Goal: Transaction & Acquisition: Purchase product/service

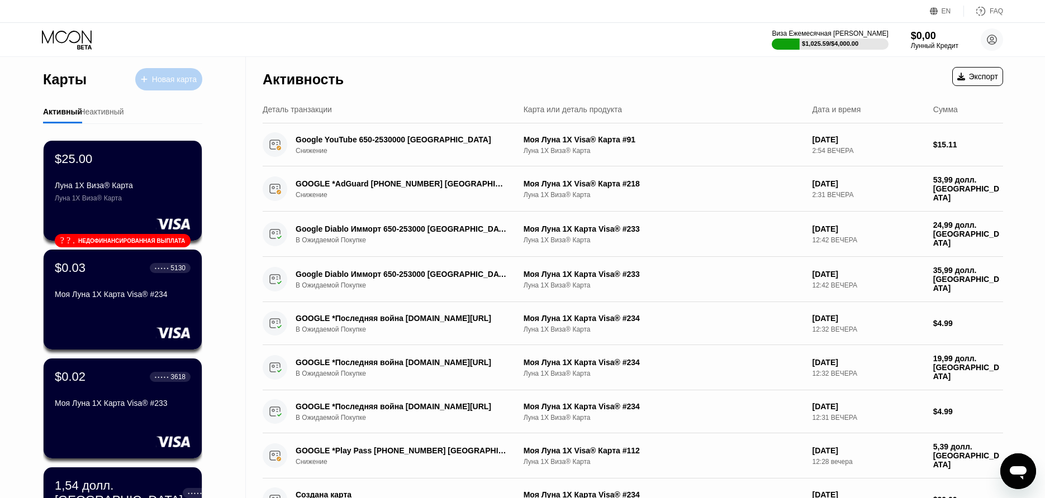
click at [147, 82] on div at bounding box center [149, 79] width 4 height 9
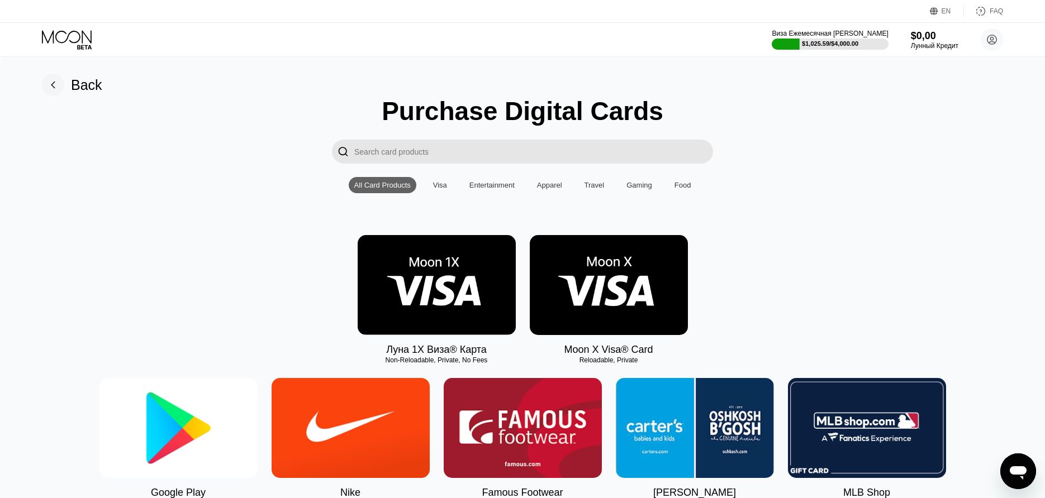
click at [434, 270] on img at bounding box center [437, 285] width 158 height 100
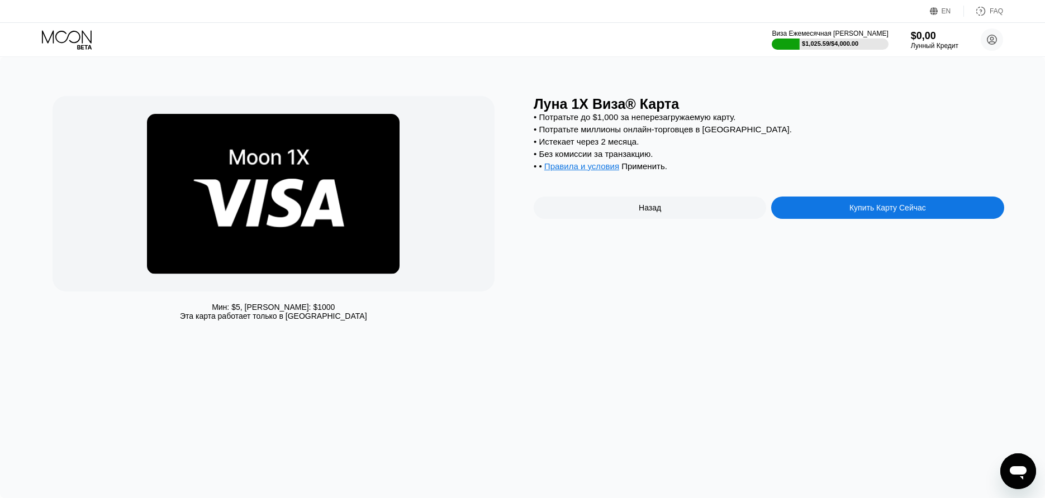
click at [874, 212] on div "Купить Карту Сейчас" at bounding box center [887, 207] width 77 height 9
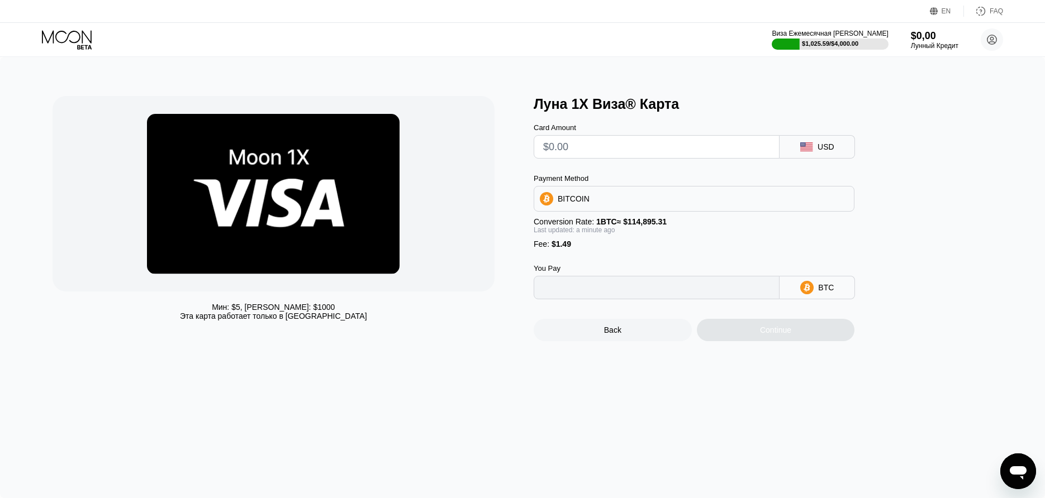
type input "0"
click at [591, 154] on input "text" at bounding box center [656, 147] width 227 height 22
type input "$76"
type input "0.00067445"
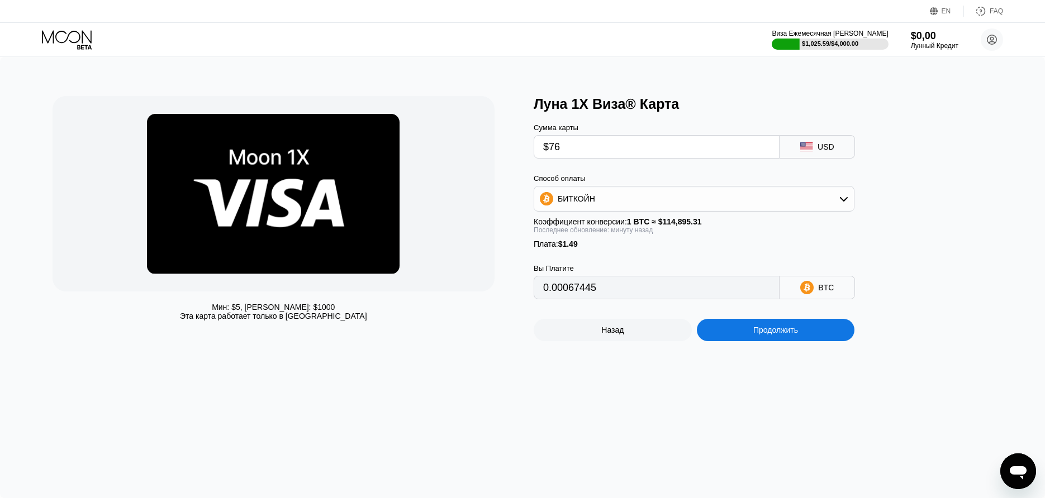
type input "$76"
click at [768, 327] on div "Продолжить" at bounding box center [776, 330] width 158 height 22
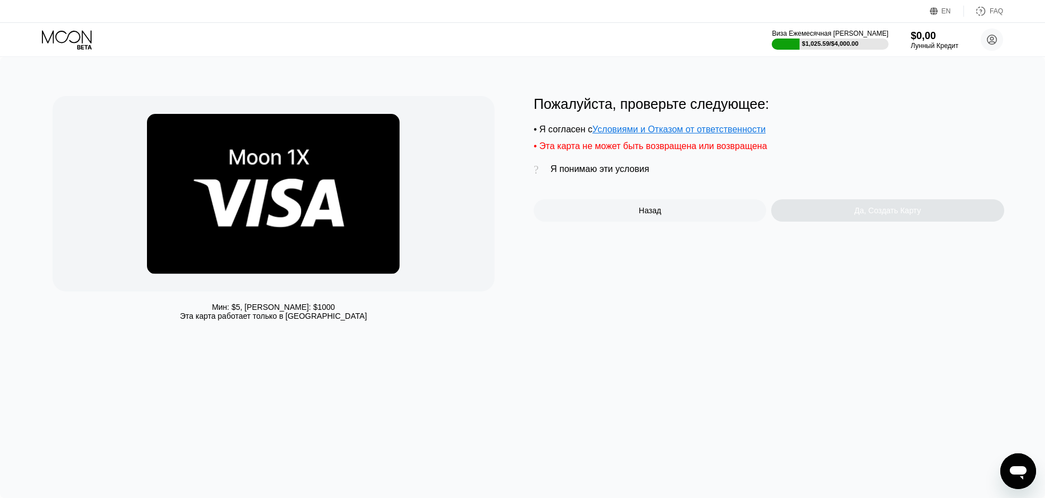
click at [626, 180] on div "Пожалуйста, проверьте следующее: • Я согласен с Условиями и Отказом от ответств…" at bounding box center [769, 159] width 470 height 126
click at [629, 174] on div "Я понимаю эти условия" at bounding box center [599, 169] width 99 height 10
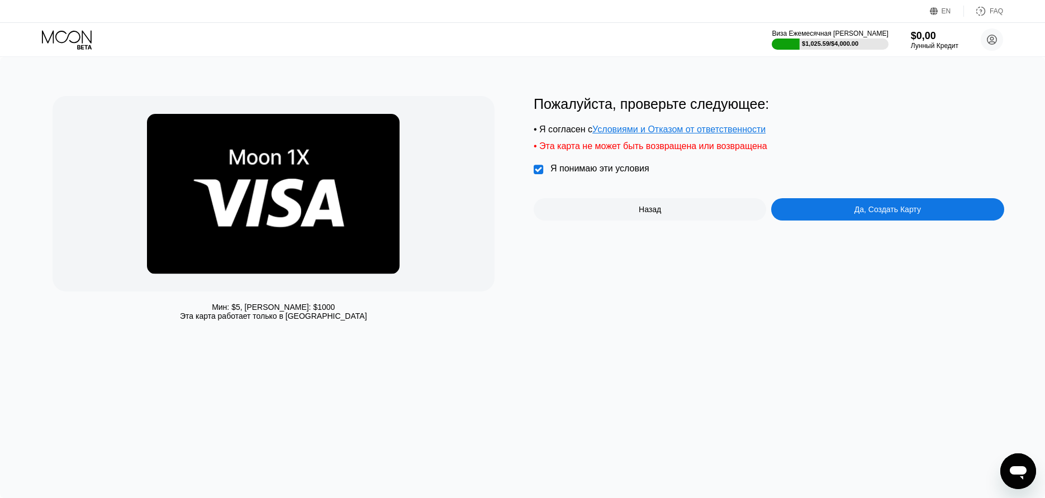
click at [900, 212] on div "Да, Создать Карту" at bounding box center [887, 209] width 66 height 9
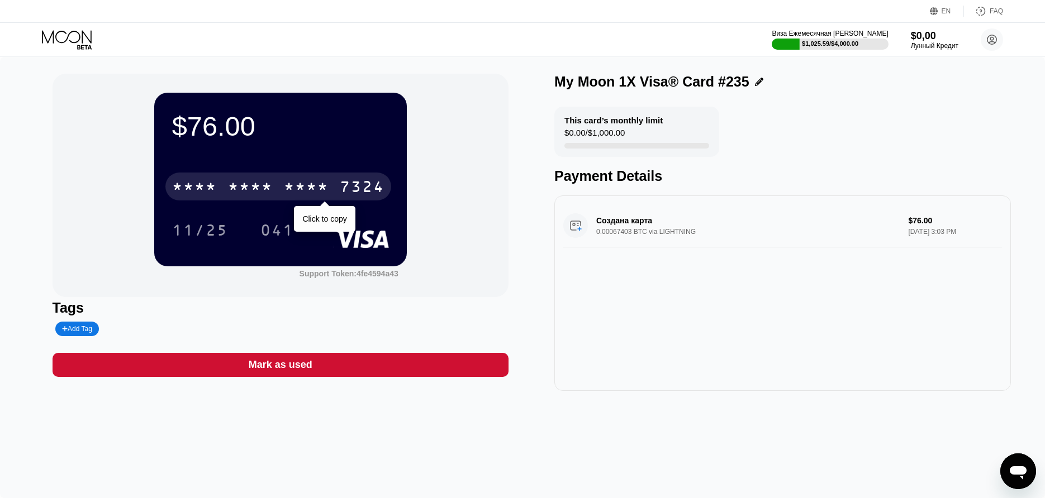
click at [294, 191] on div "* * * *" at bounding box center [306, 188] width 45 height 18
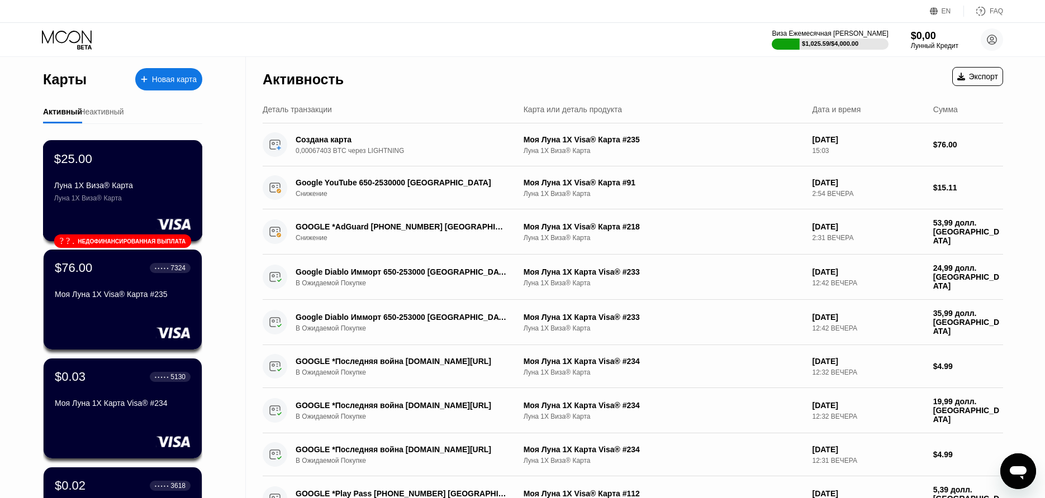
click at [154, 163] on div "$25.00" at bounding box center [122, 158] width 137 height 15
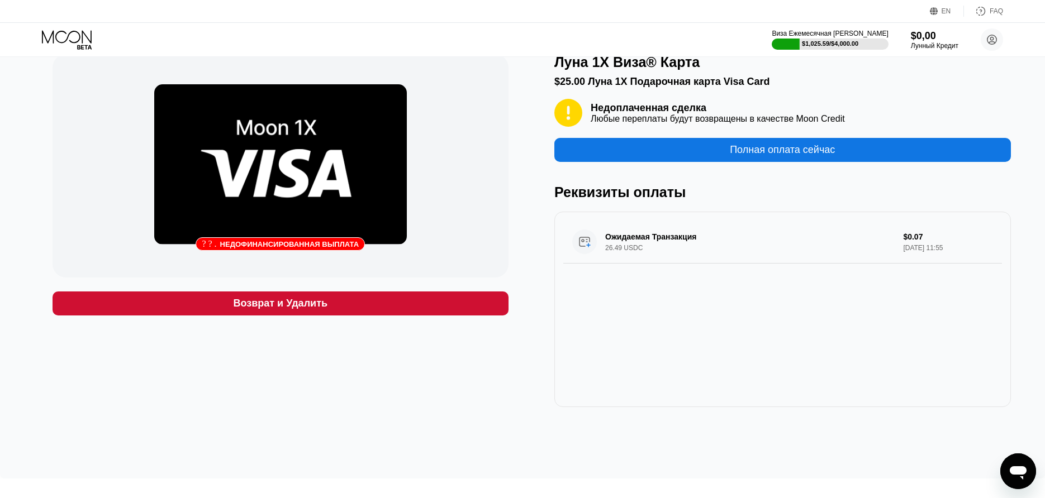
scroll to position [28, 0]
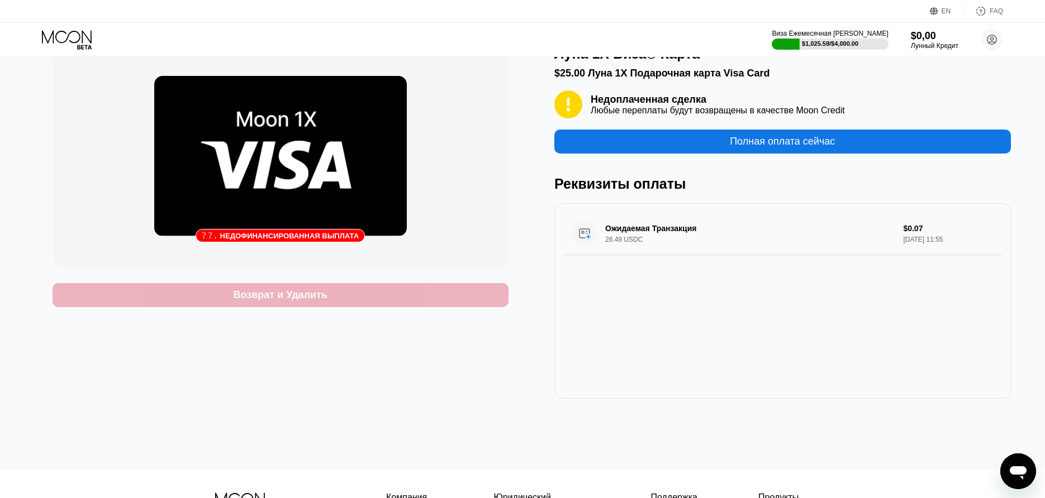
click at [397, 293] on div "Возврат и Удалить" at bounding box center [281, 295] width 456 height 24
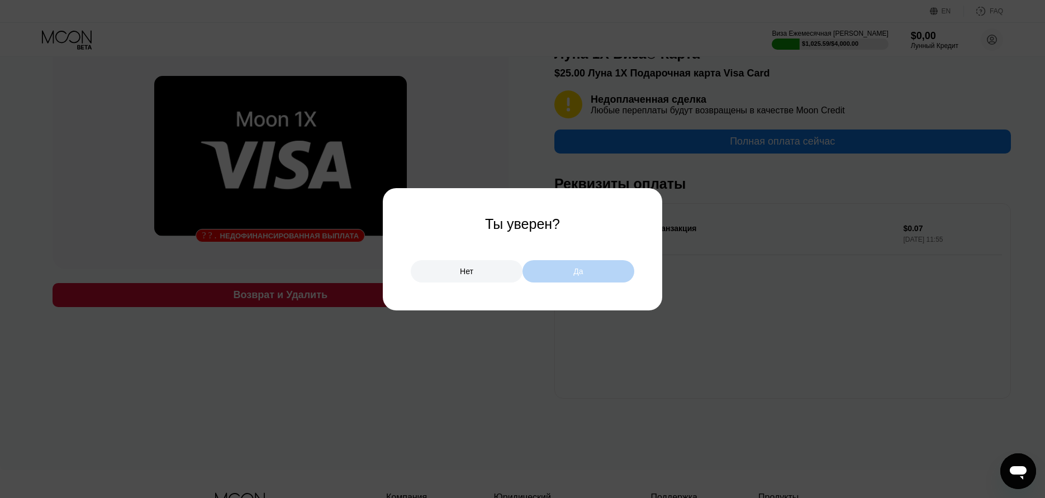
click at [538, 273] on div "Да" at bounding box center [578, 271] width 112 height 22
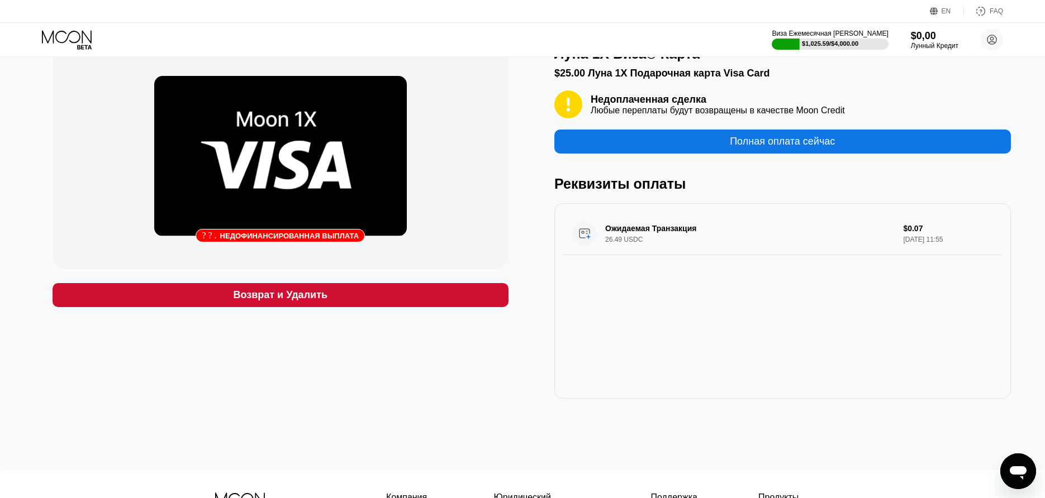
drag, startPoint x: 453, startPoint y: 301, endPoint x: 465, endPoint y: 292, distance: 15.2
click at [453, 301] on div "Возврат и Удалить" at bounding box center [281, 295] width 456 height 24
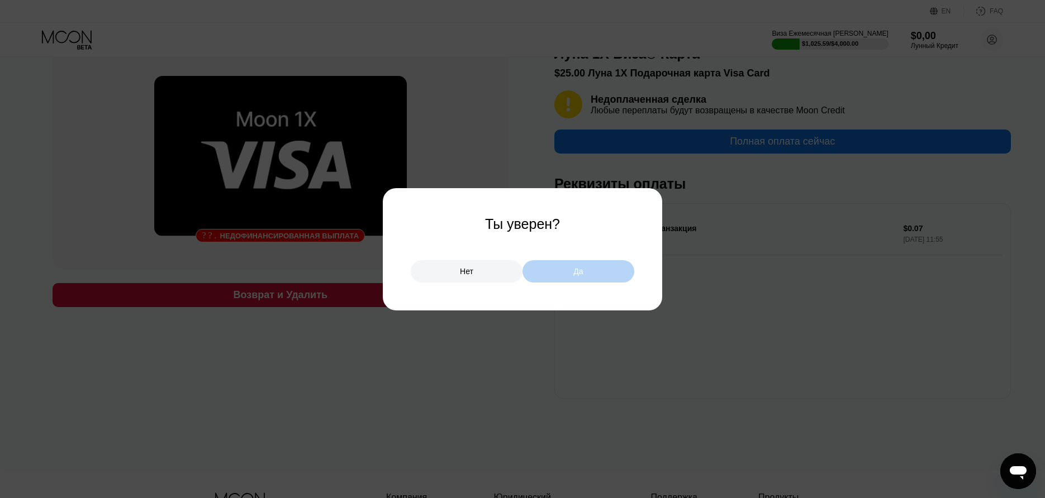
click at [536, 264] on div "Да" at bounding box center [578, 271] width 112 height 22
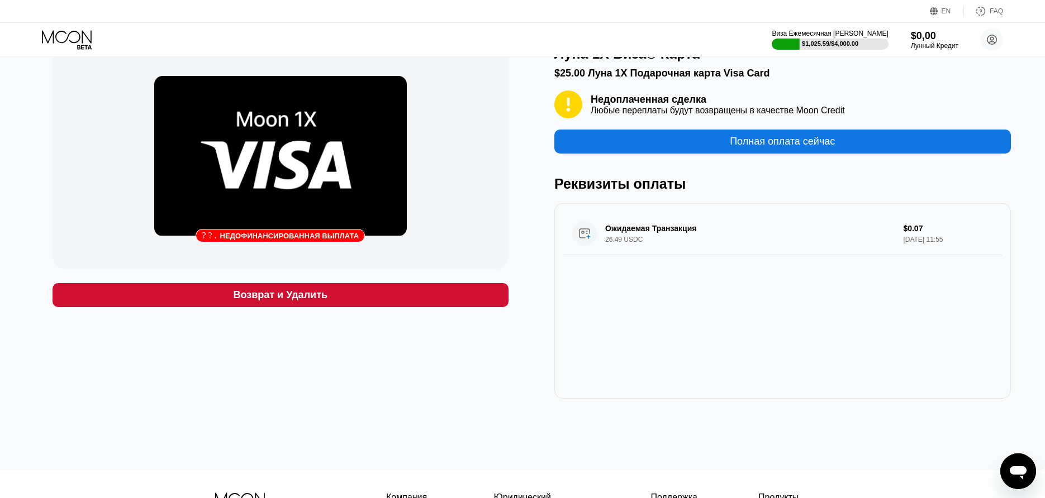
drag, startPoint x: 412, startPoint y: 313, endPoint x: 415, endPoint y: 306, distance: 7.8
click at [412, 313] on div "? ? . Недофинансированная выплата Возврат и Удалить" at bounding box center [281, 222] width 456 height 353
click at [417, 298] on div "Возврат и Удалить" at bounding box center [281, 295] width 456 height 24
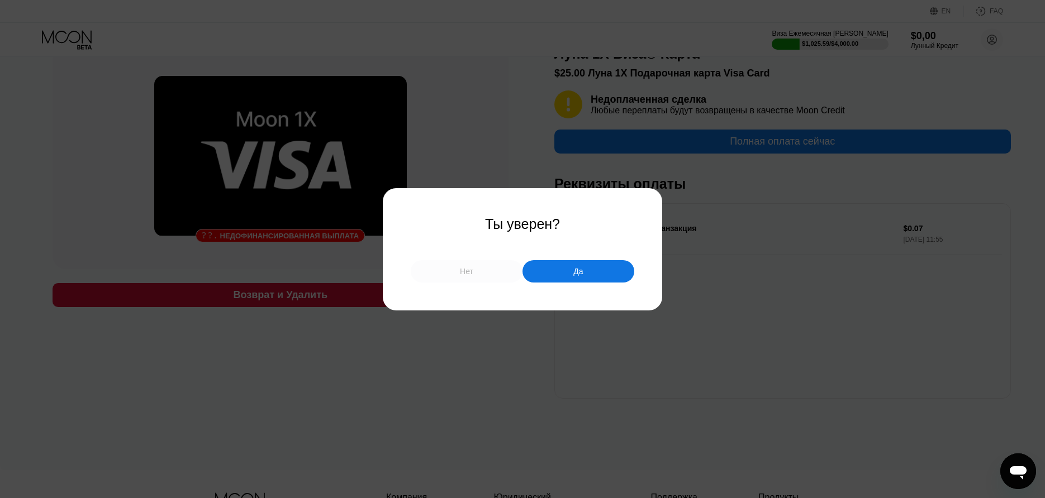
click at [435, 274] on div "Нет" at bounding box center [467, 271] width 112 height 22
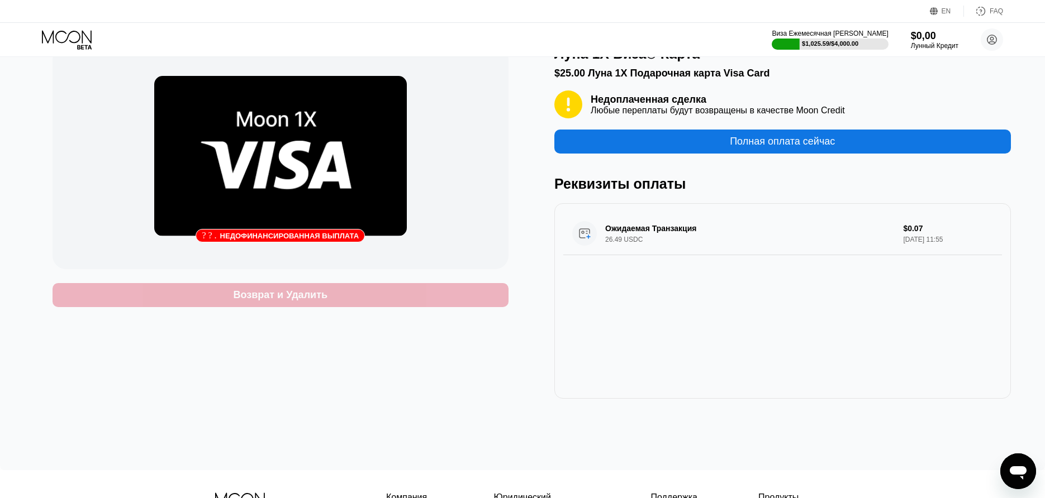
drag, startPoint x: 408, startPoint y: 284, endPoint x: 458, endPoint y: 277, distance: 50.3
click at [408, 284] on div "Возврат и Удалить" at bounding box center [281, 295] width 456 height 24
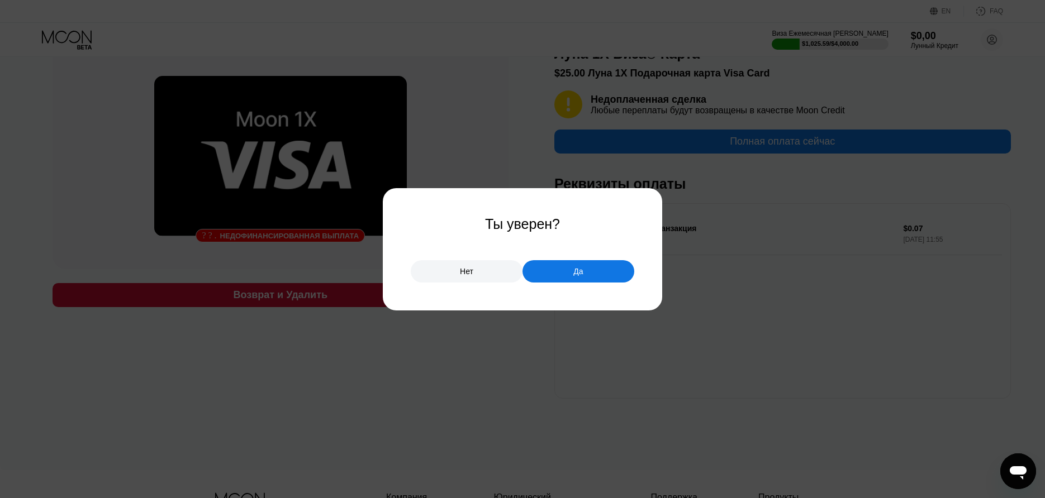
drag, startPoint x: 553, startPoint y: 259, endPoint x: 551, endPoint y: 273, distance: 14.1
click at [553, 259] on div "Нет Да" at bounding box center [522, 266] width 223 height 34
click at [551, 273] on div "Да" at bounding box center [578, 271] width 112 height 22
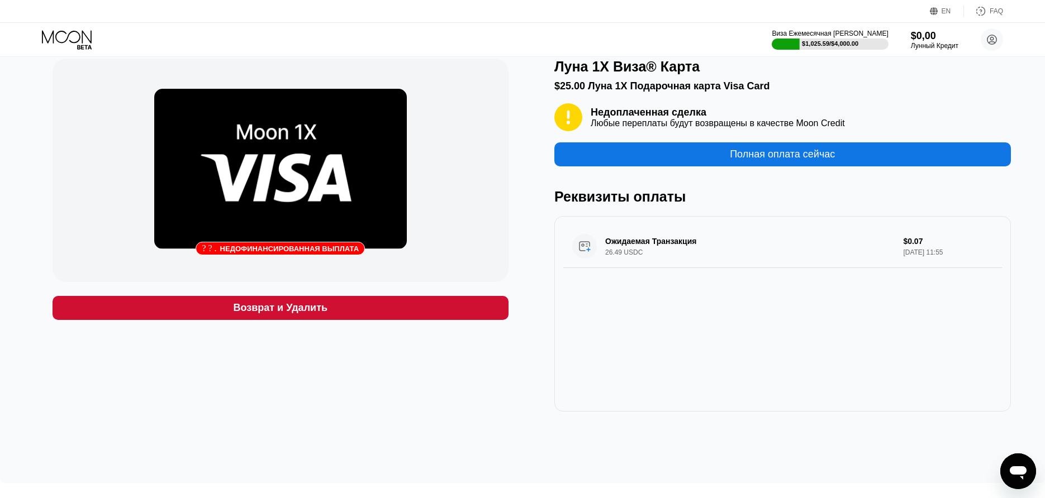
scroll to position [0, 0]
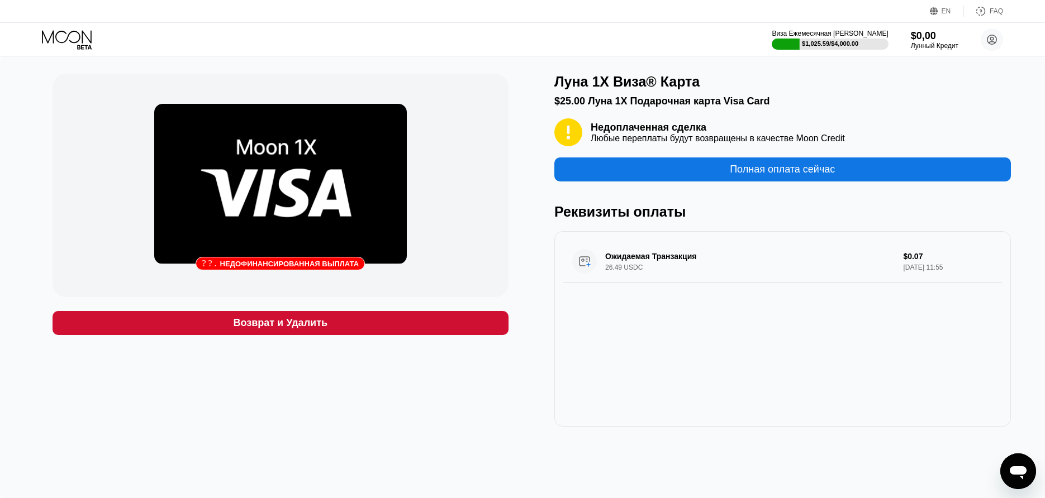
click at [1012, 461] on icon "Открыть окно обмена сообщениями" at bounding box center [1018, 471] width 20 height 20
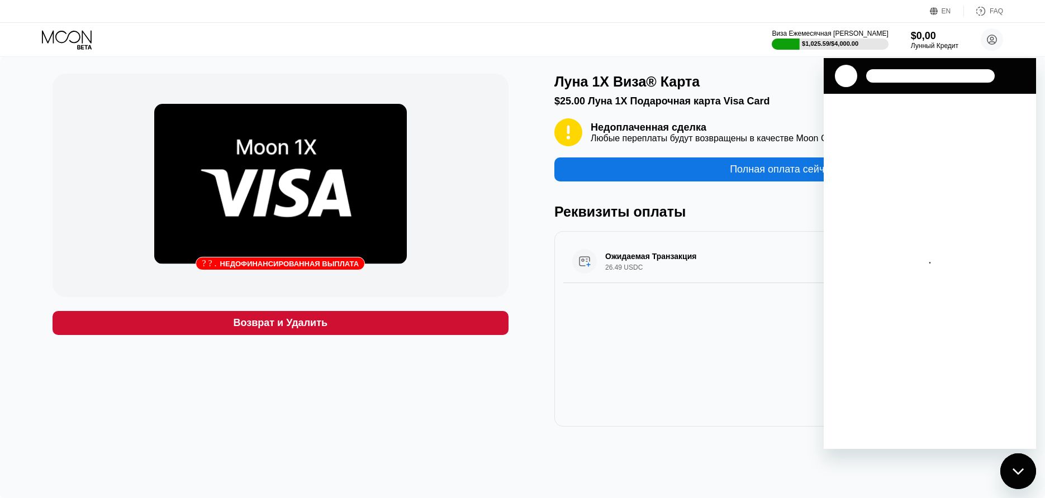
click at [718, 349] on div "Ожидаемая Транзакция 26.49 USDC $0.07 сентябрь 20, 2025 11:55" at bounding box center [782, 329] width 456 height 196
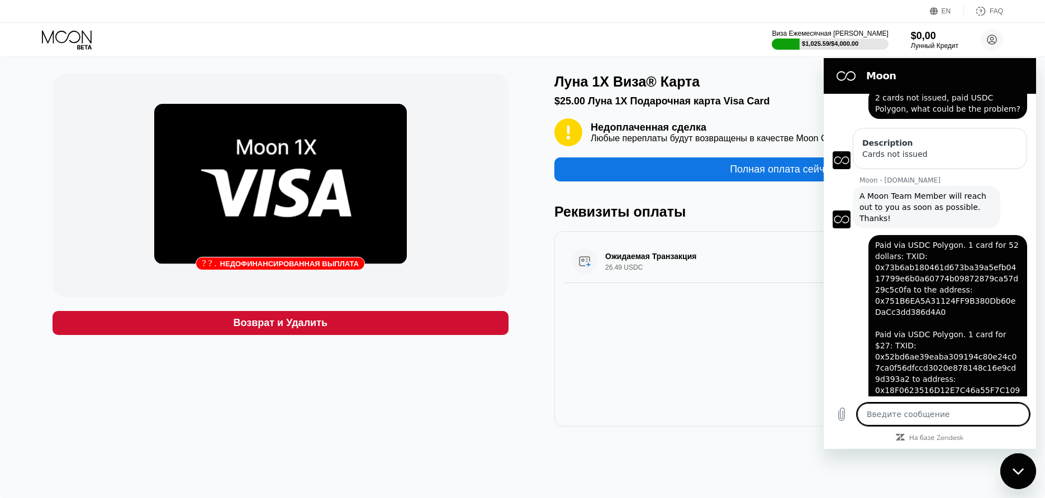
scroll to position [325, 0]
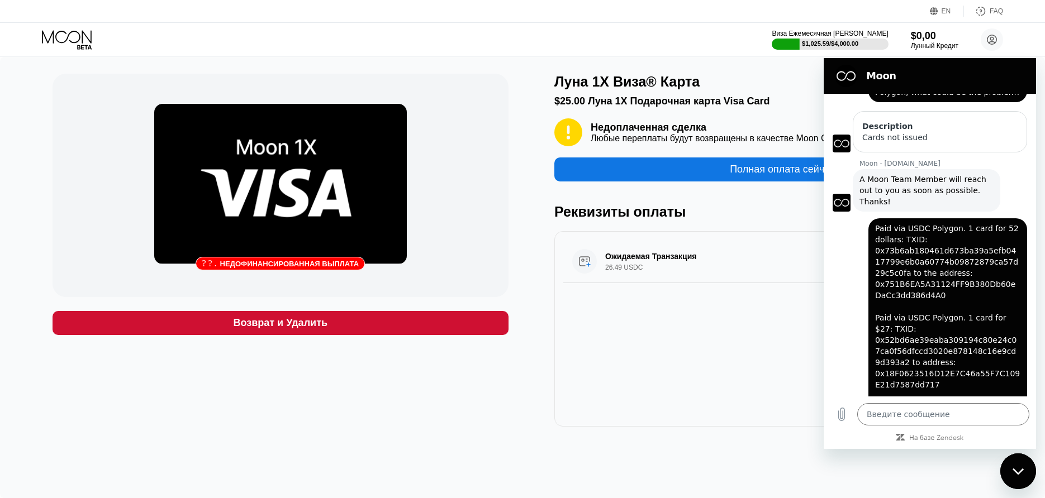
click at [692, 337] on div "Ожидаемая Транзакция 26.49 USDC $0.07 сентябрь 20, 2025 11:55" at bounding box center [782, 329] width 456 height 196
click at [783, 158] on div "Полная оплата сейчас" at bounding box center [782, 163] width 456 height 35
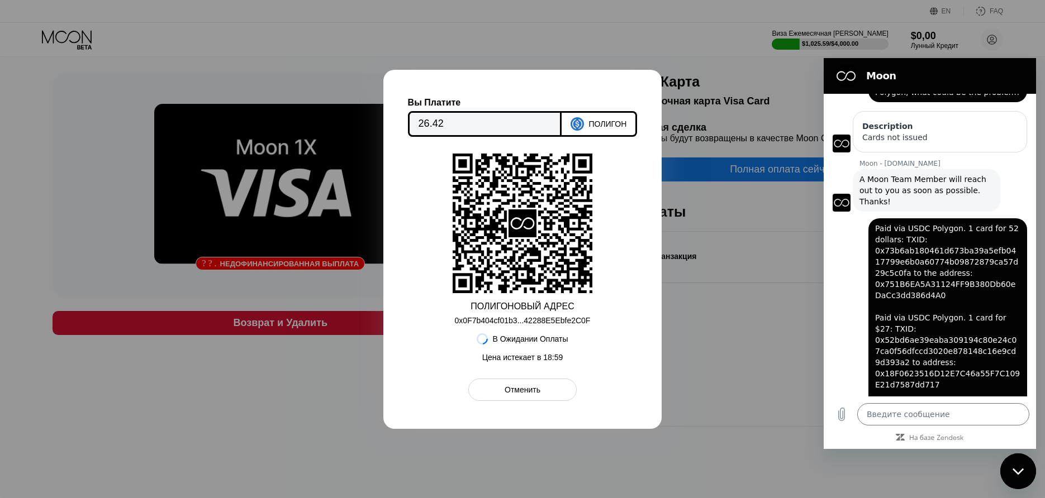
click at [407, 116] on div "Вы Платите 26.42 ПОЛИГОН ПОЛИГОНОВЫЙ АДРЕС 0x0F7b404cf01b3...42288E5Ebfe2C0F В …" at bounding box center [522, 249] width 278 height 359
click at [424, 120] on input "26.42" at bounding box center [484, 124] width 133 height 22
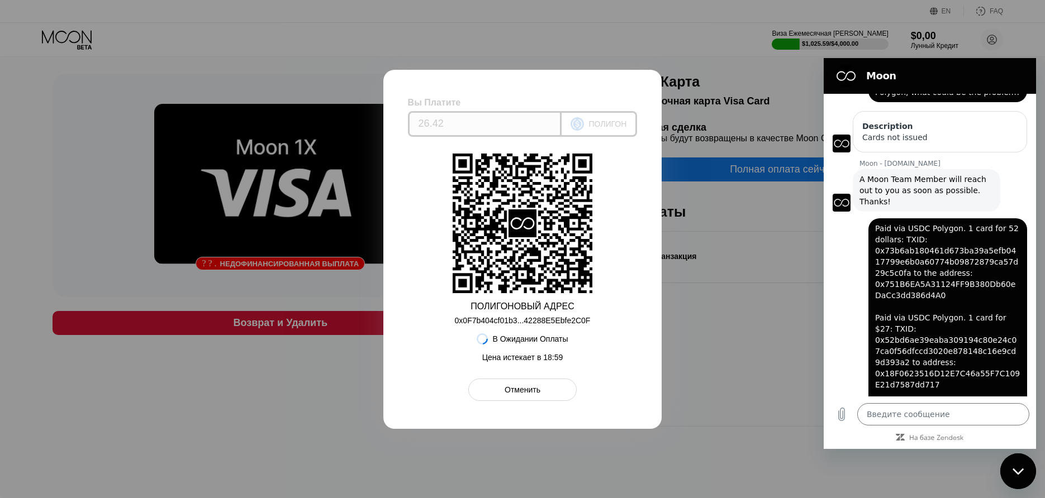
click at [428, 122] on input "26.42" at bounding box center [484, 124] width 133 height 22
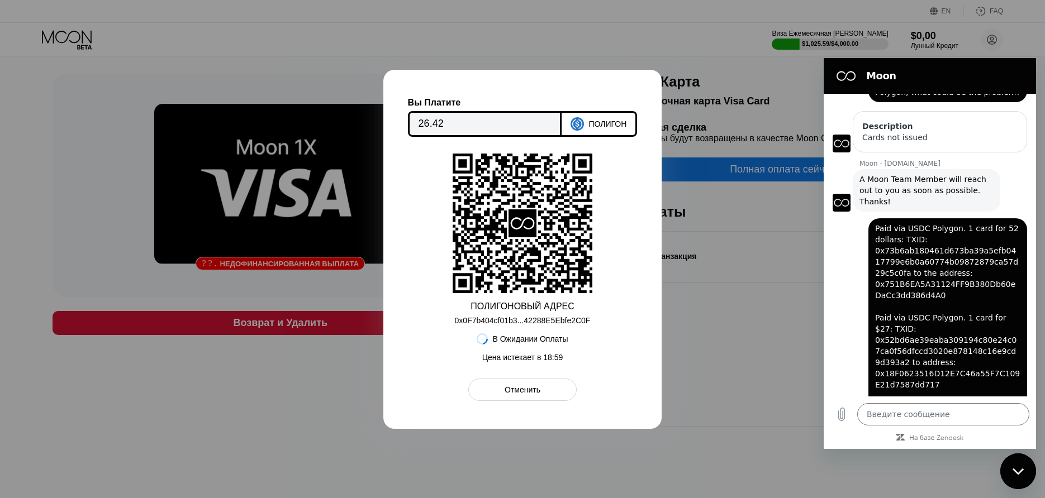
click at [428, 122] on input "26.42" at bounding box center [484, 124] width 133 height 22
click at [567, 387] on div "Отменить" at bounding box center [522, 390] width 108 height 22
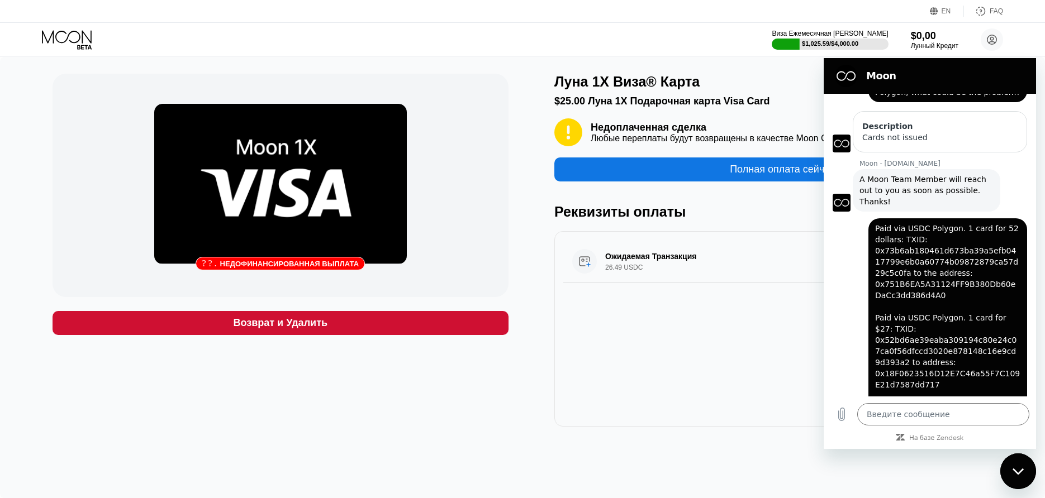
click at [1024, 463] on div "Закрыть окно обмена сообщениями" at bounding box center [1018, 472] width 34 height 34
type textarea "x"
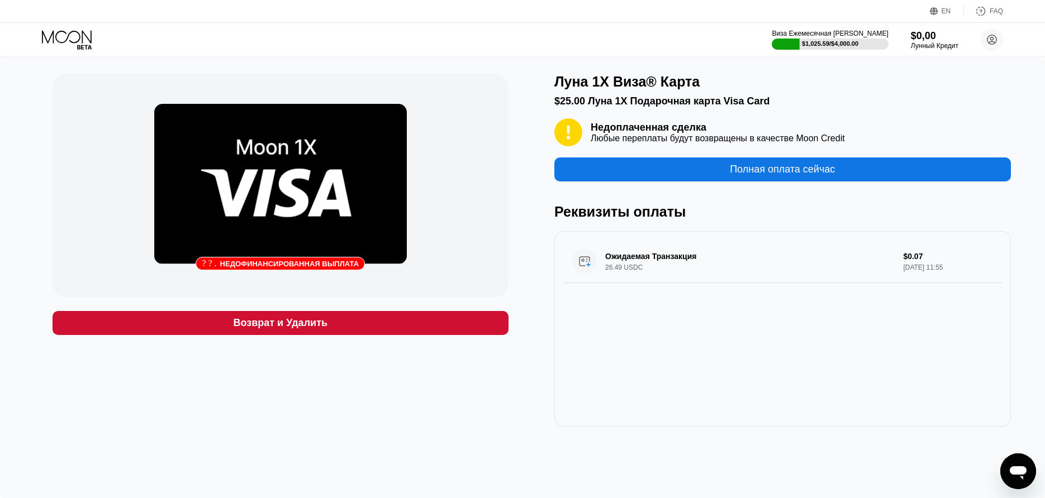
click at [49, 38] on icon at bounding box center [68, 40] width 52 height 20
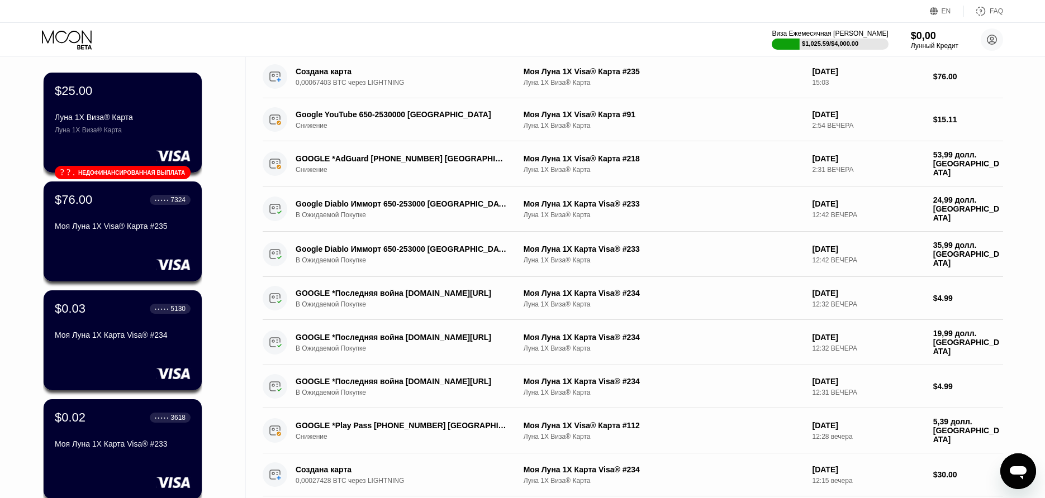
scroll to position [58, 0]
